Goal: Check status: Check status

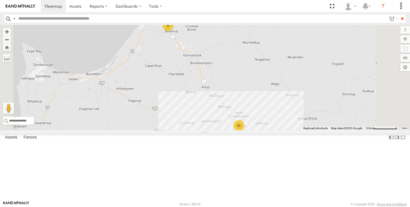
click at [244, 131] on div "11" at bounding box center [238, 125] width 11 height 11
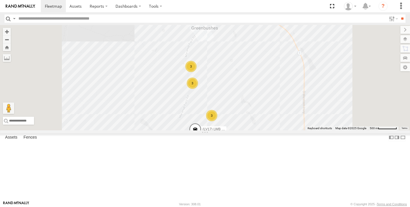
click at [196, 72] on div "3" at bounding box center [190, 66] width 11 height 11
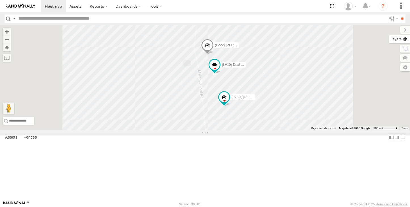
click at [406, 39] on label at bounding box center [399, 39] width 21 height 8
click at [0, 0] on label at bounding box center [0, 0] width 0 height 0
click at [0, 0] on span "Satellite + Roadmap" at bounding box center [0, 0] width 0 height 0
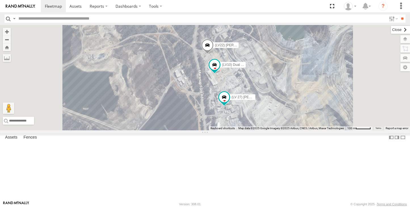
click at [391, 28] on label at bounding box center [400, 30] width 19 height 8
click at [223, 144] on div "4" at bounding box center [216, 137] width 11 height 11
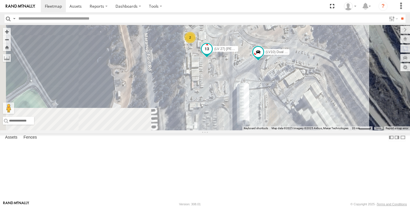
drag, startPoint x: 288, startPoint y: 174, endPoint x: 270, endPoint y: 78, distance: 97.6
click at [213, 58] on span at bounding box center [206, 50] width 12 height 15
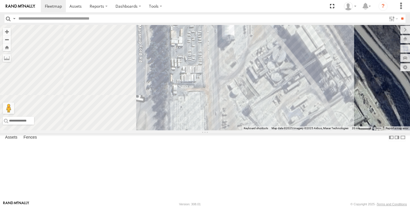
drag, startPoint x: 280, startPoint y: 140, endPoint x: 276, endPoint y: 118, distance: 22.5
click at [276, 127] on div "(LV10) Dual cab ranger (LV22) [PERSON_NAME] (LV25 BUS) 4675504189 (LV 27) [PERS…" at bounding box center [205, 77] width 410 height 105
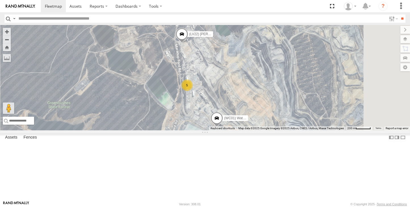
click at [223, 127] on span at bounding box center [216, 118] width 12 height 15
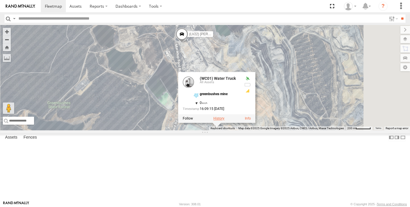
click at [224, 120] on label at bounding box center [218, 118] width 11 height 4
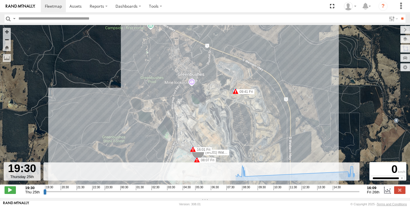
click at [234, 94] on span at bounding box center [235, 91] width 6 height 6
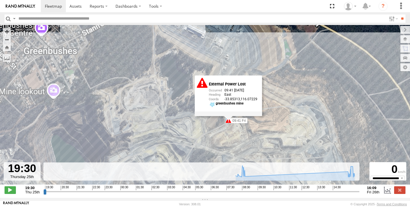
click at [236, 125] on div "(WC01) Water Truck 08:07 Fri 08:07 Fri 09:36 Fri 09:36 Fri 09:41 Fri 09:43 Fri …" at bounding box center [205, 107] width 410 height 165
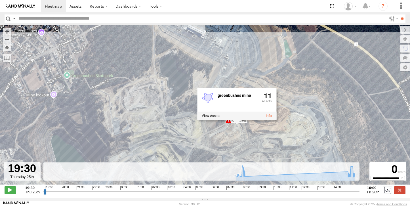
click at [234, 120] on div "greenbushes mine 11" at bounding box center [236, 103] width 79 height 32
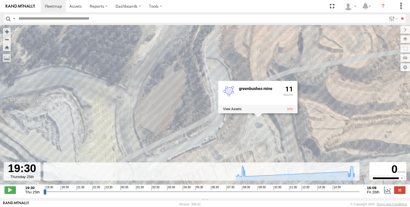
click at [197, 64] on div "(WC01) Water Truck 08:07 Fri 08:07 Fri 09:36 Fri 09:36 Fri 09:41 Fri 09:43 Fri …" at bounding box center [205, 107] width 410 height 165
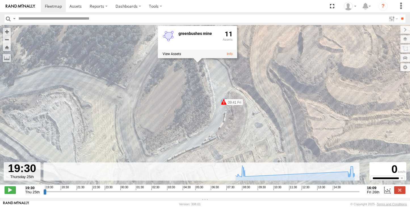
click at [221, 102] on span at bounding box center [224, 102] width 6 height 6
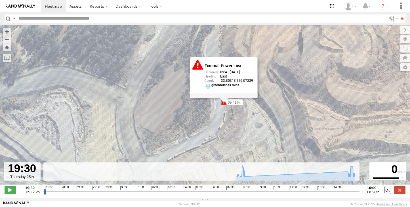
click at [221, 98] on div "External Power Lost 09:41 [DATE] East -33.85313 116.07229 greenbushes mine" at bounding box center [223, 77] width 67 height 41
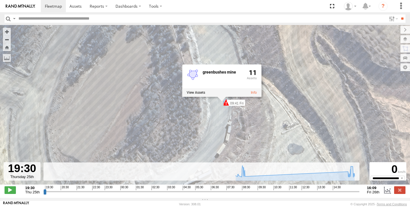
click at [227, 104] on span at bounding box center [226, 103] width 6 height 6
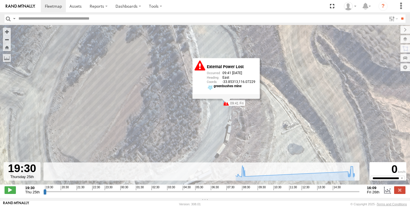
click at [231, 103] on label "09:41 Fri" at bounding box center [235, 103] width 19 height 5
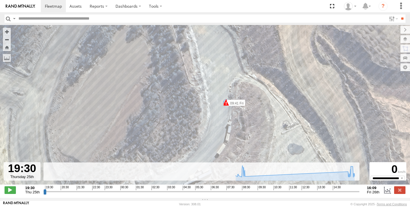
click at [224, 102] on span at bounding box center [226, 103] width 6 height 6
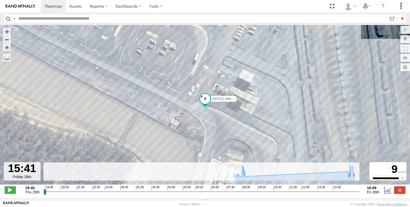
drag, startPoint x: 45, startPoint y: 195, endPoint x: 350, endPoint y: 192, distance: 305.6
click at [350, 192] on input "range" at bounding box center [201, 191] width 316 height 5
click at [7, 193] on span at bounding box center [10, 189] width 11 height 7
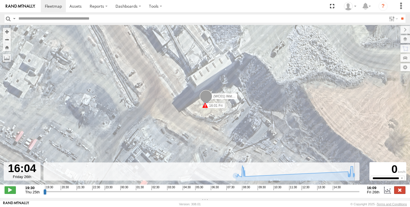
type input "**********"
click at [397, 192] on label at bounding box center [399, 189] width 11 height 7
